Goal: Check status: Check status

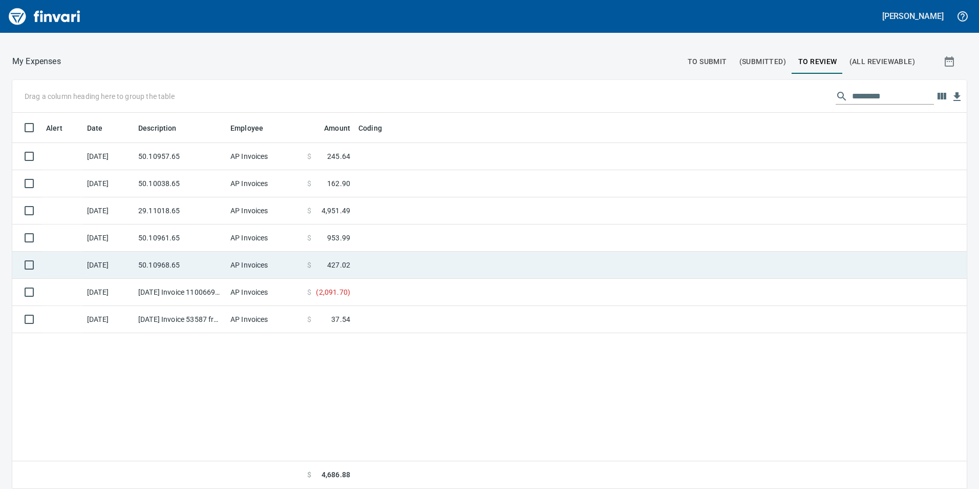
scroll to position [368, 939]
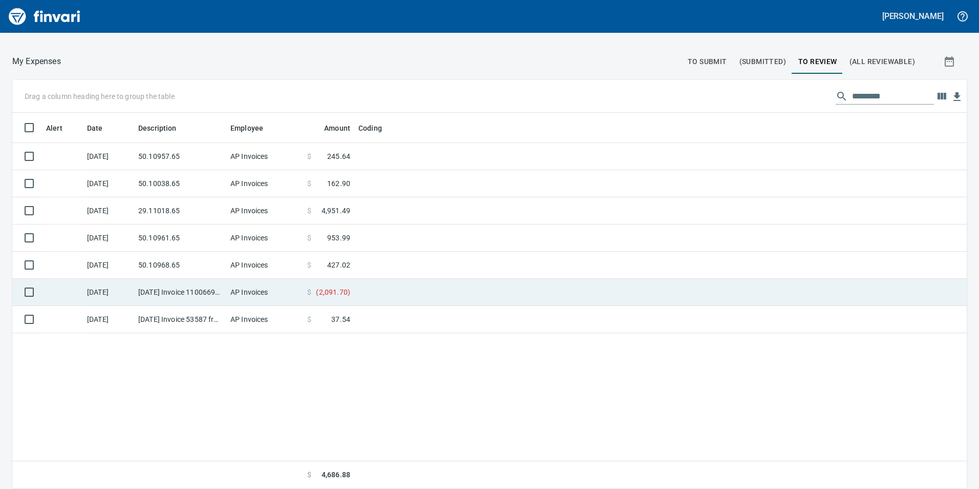
click at [352, 292] on td "$ ( 2,091.70 )" at bounding box center [328, 292] width 51 height 27
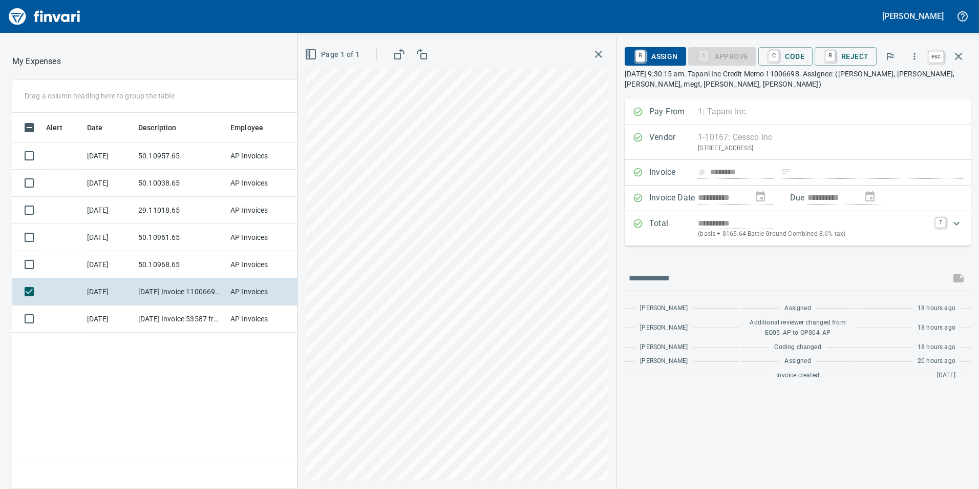
scroll to position [368, 683]
click at [960, 55] on icon "button" at bounding box center [958, 56] width 7 height 7
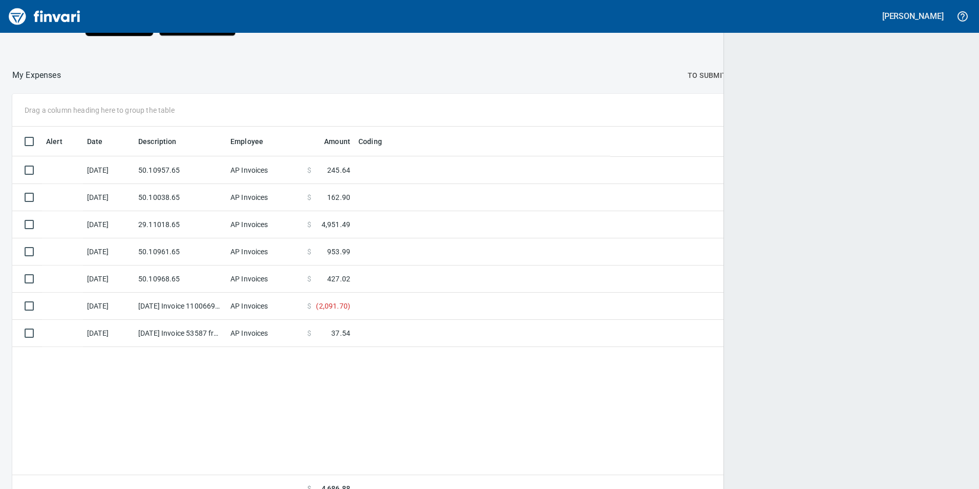
scroll to position [368, 937]
